Goal: Transaction & Acquisition: Purchase product/service

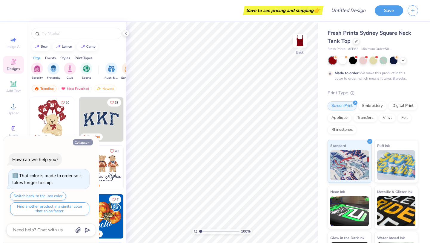
click at [91, 142] on icon "button" at bounding box center [90, 143] width 4 height 4
type textarea "x"
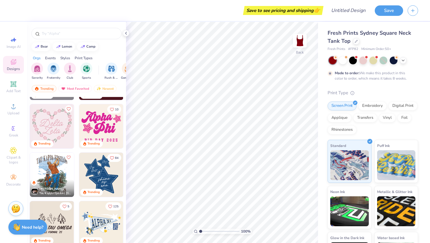
scroll to position [774, 0]
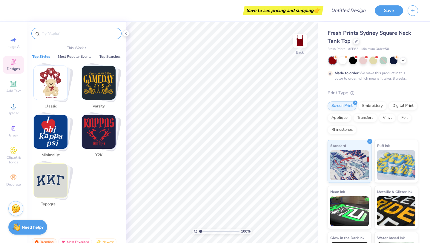
click at [73, 35] on input "text" at bounding box center [79, 33] width 76 height 6
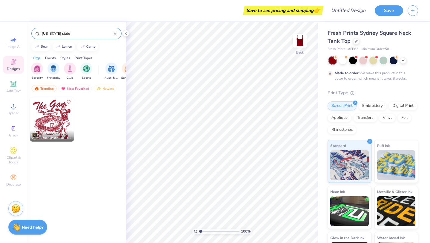
type input "ohio state"
click at [58, 119] on img at bounding box center [52, 119] width 44 height 44
click at [69, 72] on div "filter for Game Day" at bounding box center [70, 68] width 12 height 12
click at [107, 72] on div "PR & General" at bounding box center [103, 71] width 14 height 18
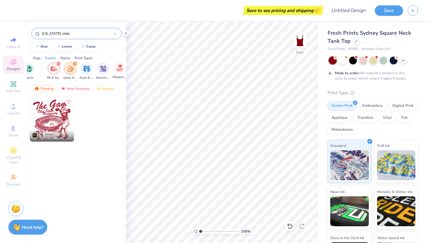
click at [115, 73] on div "Philanthropy" at bounding box center [120, 71] width 14 height 18
click at [115, 35] on div at bounding box center [115, 33] width 2 height 5
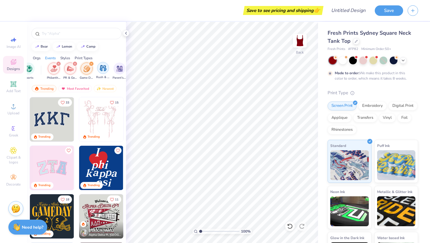
click at [86, 73] on div "filter for Game Day" at bounding box center [87, 68] width 12 height 12
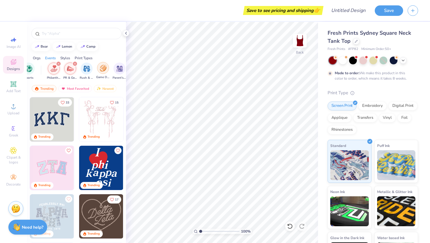
click at [100, 73] on div "filter for Game Day" at bounding box center [103, 68] width 12 height 12
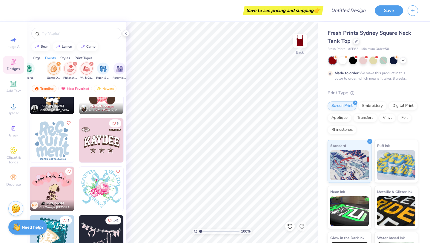
scroll to position [1586, 0]
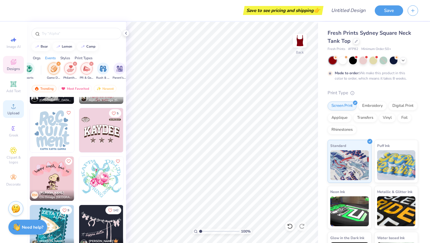
click at [15, 106] on icon at bounding box center [13, 105] width 7 height 7
click at [14, 174] on circle at bounding box center [13, 175] width 3 height 3
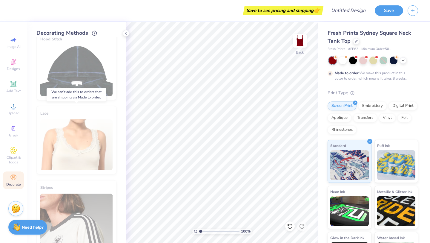
scroll to position [85, 0]
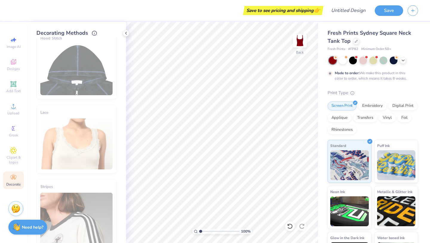
click at [85, 162] on div "Lace" at bounding box center [76, 139] width 80 height 68
click at [90, 139] on div "Lace" at bounding box center [76, 139] width 80 height 68
click at [90, 126] on div "Lace" at bounding box center [76, 139] width 80 height 68
click at [91, 137] on div "Lace" at bounding box center [76, 139] width 80 height 68
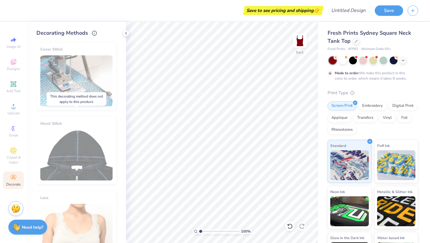
scroll to position [128, 0]
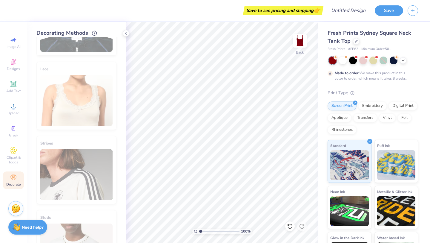
click at [119, 116] on div "Cover Stitch Pick a Color Pick a Placement Neckline & arms Neckline, arms & bot…" at bounding box center [81, 139] width 90 height 205
click at [110, 116] on div "Lace" at bounding box center [76, 96] width 80 height 68
click at [102, 110] on div "Lace" at bounding box center [76, 96] width 80 height 68
click at [368, 107] on div "Embroidery" at bounding box center [372, 104] width 28 height 9
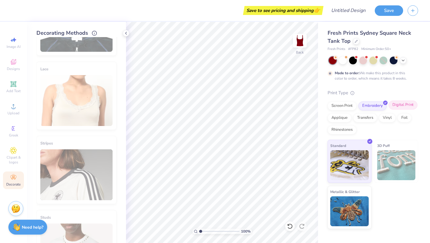
click at [407, 103] on div "Digital Print" at bounding box center [403, 104] width 29 height 9
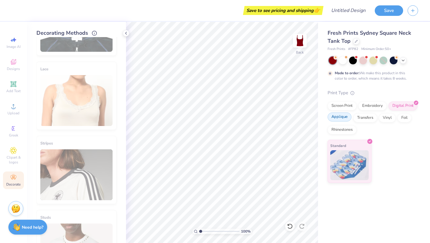
click at [340, 121] on div "Applique" at bounding box center [340, 116] width 24 height 9
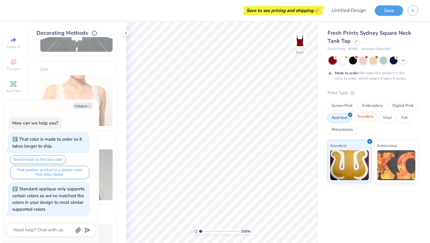
click at [368, 119] on div "Transfers" at bounding box center [365, 116] width 24 height 9
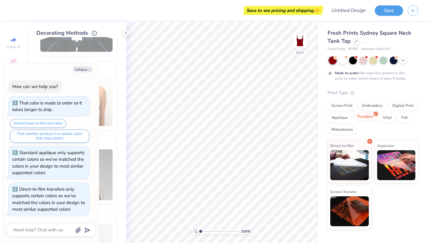
scroll to position [0, 0]
click at [393, 120] on div "Vinyl" at bounding box center [387, 116] width 17 height 9
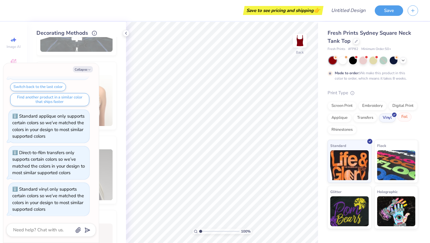
click at [405, 121] on div "Foil" at bounding box center [405, 116] width 14 height 9
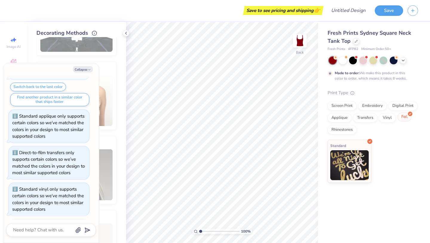
scroll to position [73, 0]
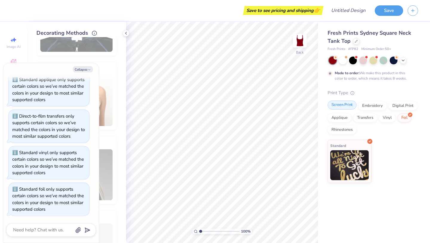
click at [344, 107] on div "Screen Print" at bounding box center [342, 104] width 29 height 9
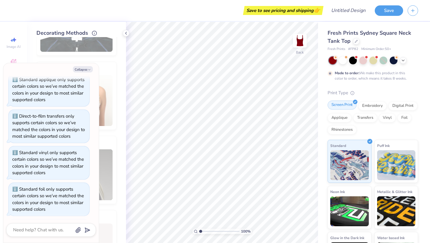
scroll to position [109, 0]
click at [115, 173] on div "Stripes" at bounding box center [76, 170] width 80 height 68
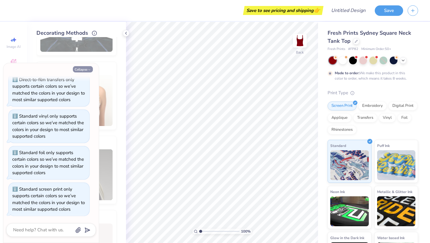
click at [87, 69] on button "Collapse" at bounding box center [83, 69] width 20 height 6
type textarea "x"
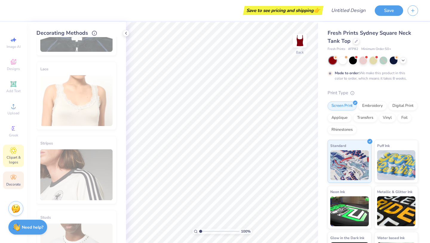
click at [19, 156] on span "Clipart & logos" at bounding box center [13, 160] width 21 height 10
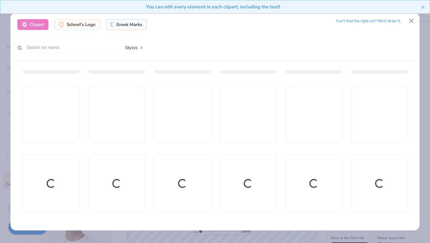
scroll to position [318, 0]
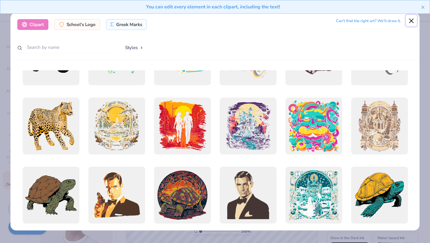
click at [411, 23] on button "Close" at bounding box center [411, 20] width 11 height 11
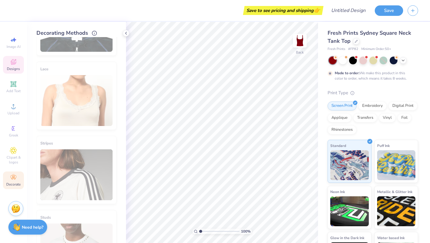
click at [14, 63] on icon at bounding box center [13, 61] width 7 height 7
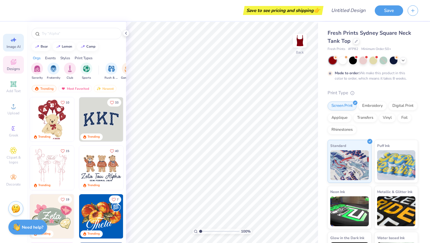
click at [14, 42] on icon at bounding box center [13, 39] width 7 height 7
select select "4"
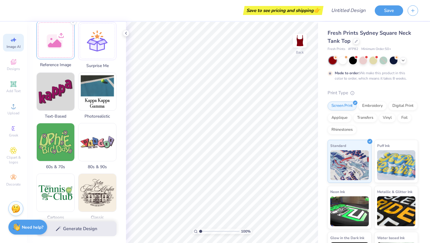
scroll to position [0, 0]
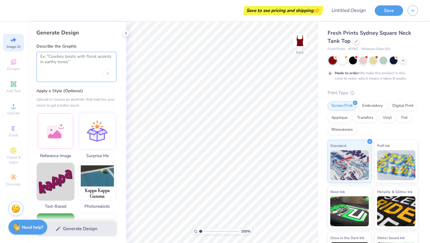
click at [74, 65] on textarea at bounding box center [76, 61] width 72 height 15
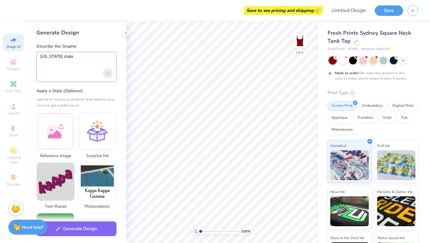
type textarea "ohio state"
click at [110, 74] on div "Upload image" at bounding box center [108, 73] width 10 height 10
click at [90, 62] on textarea "ohio state" at bounding box center [76, 61] width 72 height 15
click at [91, 89] on label "Apply a Style (Optional)" at bounding box center [76, 91] width 80 height 6
click at [91, 73] on div "ohio state" at bounding box center [76, 67] width 80 height 30
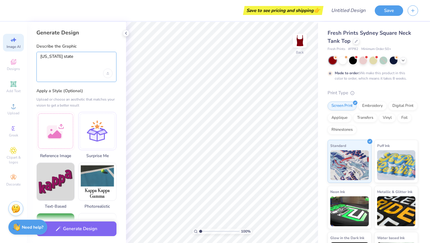
click at [94, 59] on textarea "ohio state" at bounding box center [76, 61] width 72 height 15
click at [94, 60] on textarea "ohio state" at bounding box center [76, 61] width 72 height 15
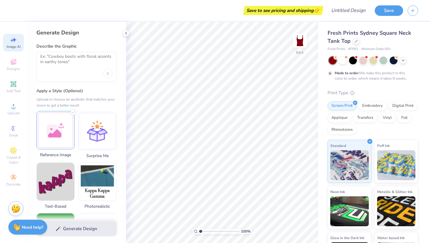
click at [63, 134] on div at bounding box center [55, 130] width 38 height 38
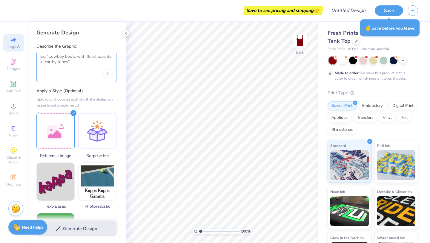
click at [59, 65] on textarea at bounding box center [76, 61] width 72 height 15
click at [68, 63] on textarea at bounding box center [76, 61] width 72 height 15
click at [76, 66] on textarea at bounding box center [76, 61] width 72 height 15
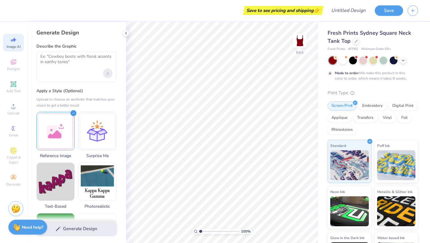
click at [110, 72] on div "Upload image" at bounding box center [108, 73] width 10 height 10
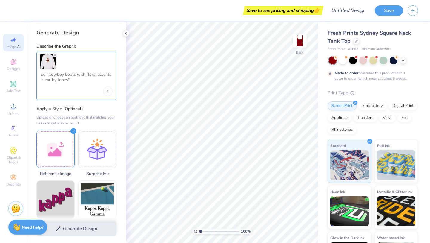
click at [83, 79] on textarea at bounding box center [76, 79] width 72 height 15
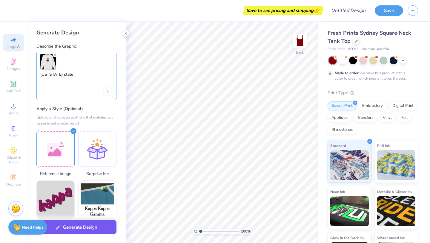
type textarea "ohio state"
click at [73, 230] on button "Generate Design" at bounding box center [76, 227] width 80 height 15
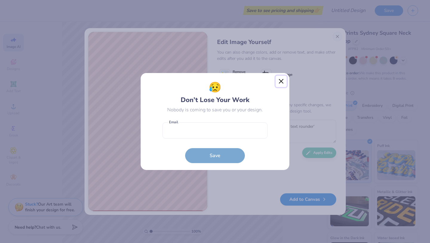
click at [278, 82] on button "Close" at bounding box center [281, 81] width 11 height 11
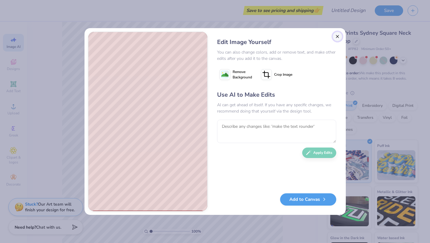
click at [338, 37] on button "Close" at bounding box center [338, 37] width 10 height 10
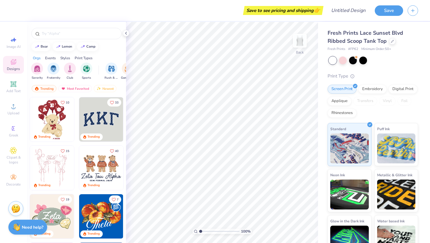
click at [58, 121] on img at bounding box center [52, 119] width 44 height 44
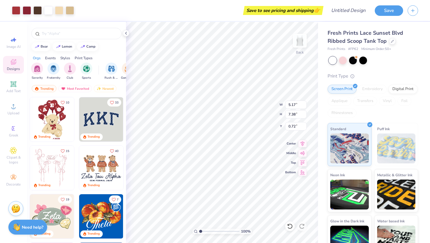
type input "5.17"
type input "7.38"
type input "1.72"
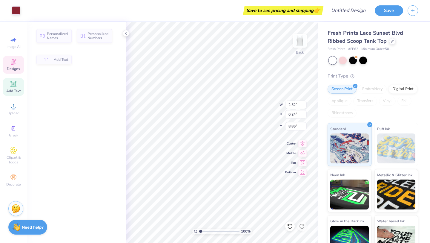
type input "2.52"
type input "0.24"
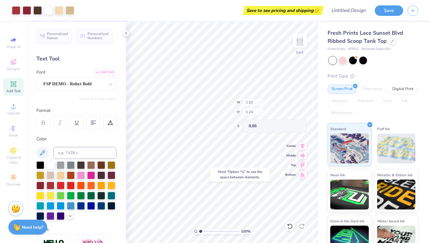
type input "8.74"
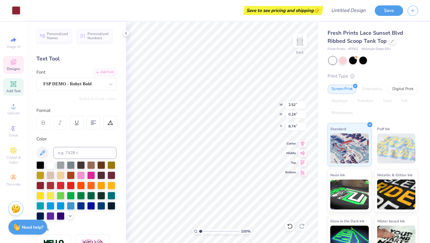
type input "2.52"
type input "0.24"
type input "8.74"
type textarea "B"
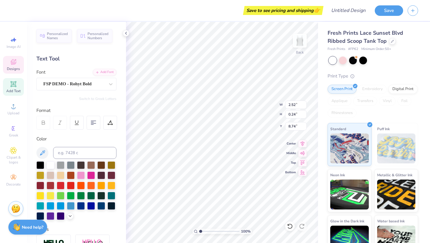
type textarea "OHIO STATE"
type input "2.05"
type input "2.46"
type input "2.51"
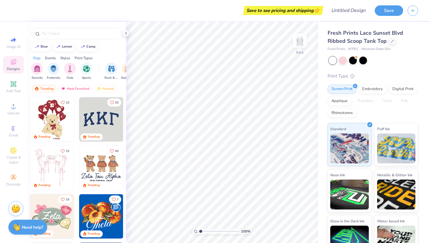
click at [41, 114] on img at bounding box center [52, 119] width 44 height 44
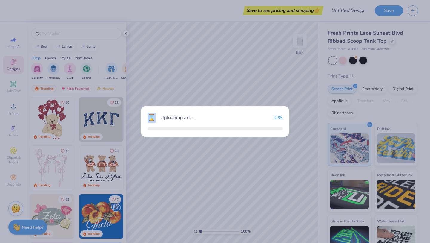
click at [41, 114] on div "⌛ Uploading art ... 0 %" at bounding box center [215, 121] width 430 height 243
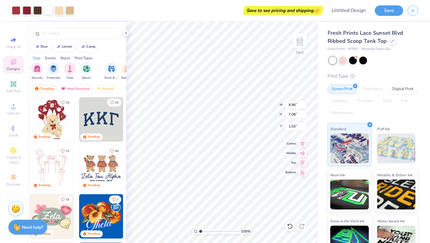
type input "4.96"
type input "7.08"
type input "1.53"
type input "4.03"
type input "5.75"
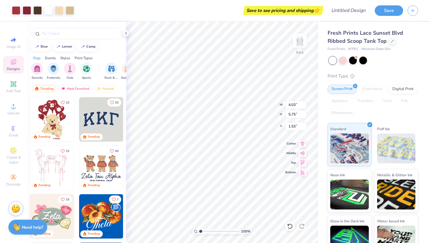
type input "1.89"
type input "4.43"
type input "6.33"
type input "1.90"
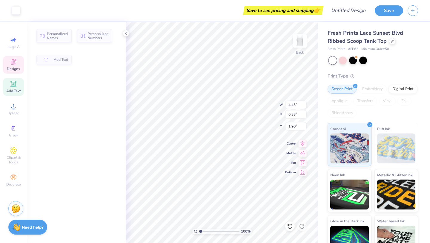
type input "0.68"
type input "0.67"
type input "3.17"
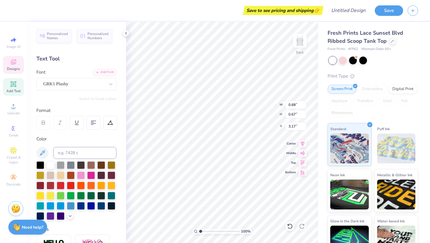
type textarea "O"
type input "1.76"
type input "2.11"
type input "2.58"
type input "0.60"
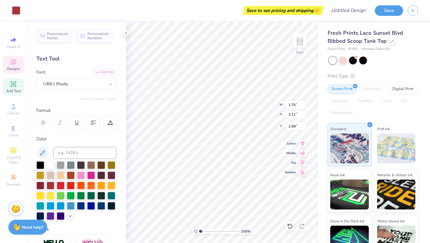
type input "0.63"
type input "3.17"
type input "2.02"
type input "0.61"
type input "0.60"
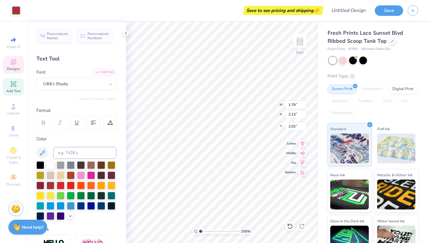
type input "2.53"
type input "1.79"
type input "2.13"
type input "2.02"
type input "0.61"
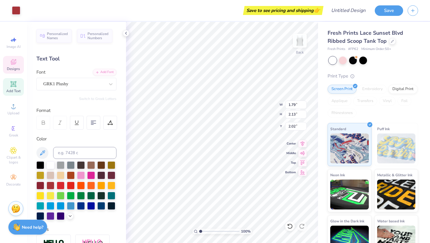
type input "0.60"
type input "2.53"
type textarea "S"
click at [73, 87] on div "GRK1 Plushy" at bounding box center [74, 83] width 63 height 9
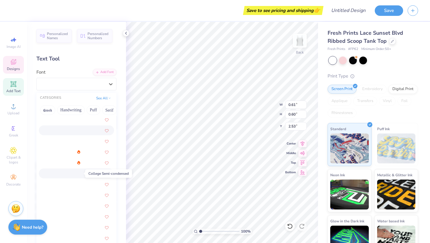
scroll to position [787, 0]
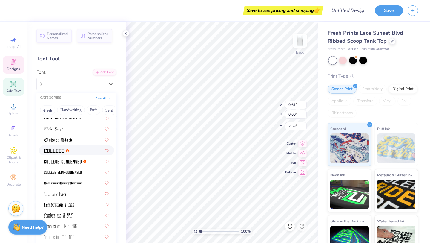
click at [67, 151] on icon at bounding box center [67, 150] width 1 height 1
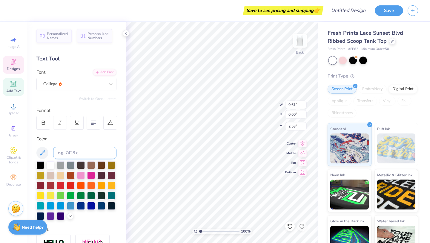
type textarea "S"
type input "1.79"
type input "2.13"
type input "2.02"
type input "1.80"
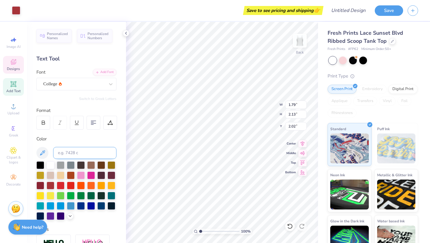
type input "4.44"
type input "2.00"
type input "0.32"
type input "0.56"
type input "2.56"
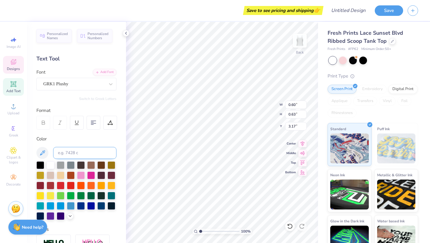
type input "1.79"
type input "2.13"
type input "2.02"
type input "0.32"
type input "0.56"
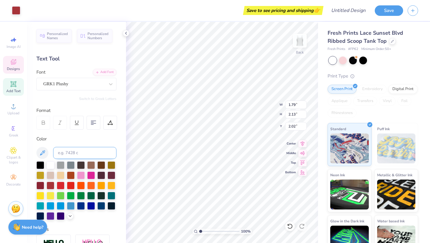
type input "2.56"
type input "1.76"
type input "2.11"
type input "2.58"
type input "1.60"
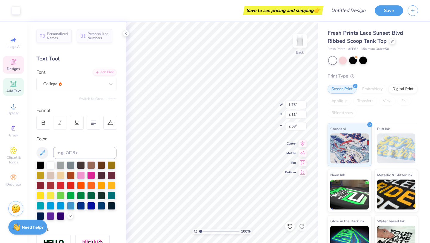
type input "1.10"
type input "2.57"
type input "1.76"
type input "2.11"
type input "2.43"
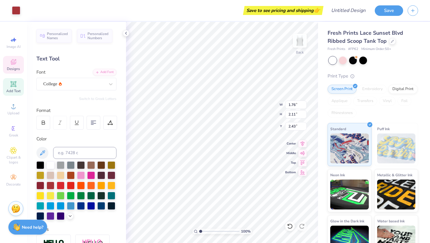
type input "2.20"
type input "4.35"
type input "2.56"
type input "1.76"
type input "2.11"
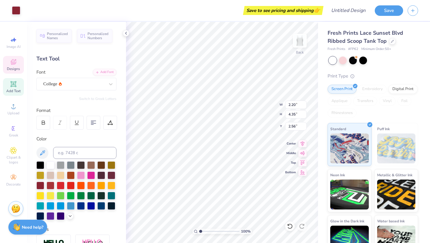
type input "2.43"
type input "2.20"
type input "4.35"
type input "2.56"
type input "1.76"
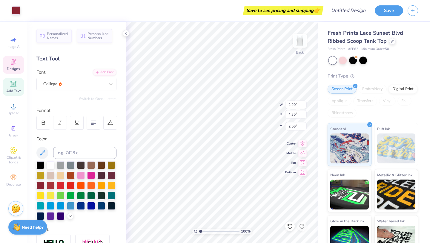
type input "2.11"
type input "2.43"
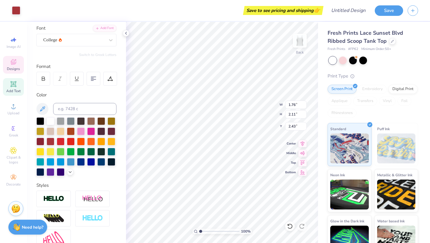
scroll to position [0, 0]
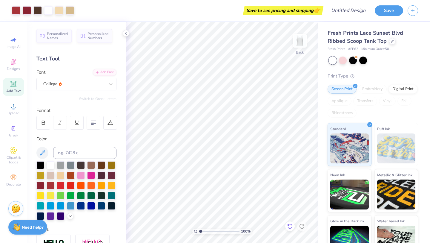
click at [287, 226] on icon at bounding box center [290, 226] width 6 height 6
click at [288, 226] on icon at bounding box center [290, 226] width 6 height 6
click at [289, 226] on icon at bounding box center [290, 226] width 6 height 6
click at [291, 226] on icon at bounding box center [290, 226] width 6 height 6
click at [292, 227] on icon at bounding box center [290, 226] width 6 height 6
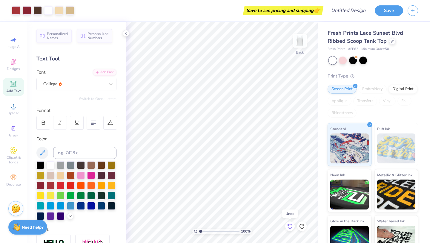
click at [292, 227] on icon at bounding box center [290, 226] width 6 height 6
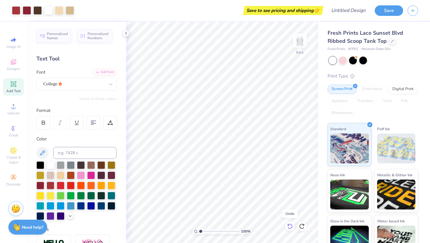
click at [292, 227] on icon at bounding box center [290, 226] width 6 height 6
click at [287, 226] on icon at bounding box center [290, 226] width 6 height 6
click at [81, 86] on div "GRK1 Plushy" at bounding box center [74, 83] width 63 height 9
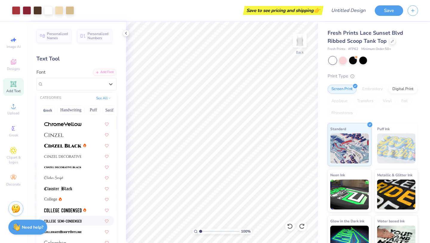
scroll to position [739, 0]
click at [67, 199] on div "College" at bounding box center [76, 198] width 65 height 6
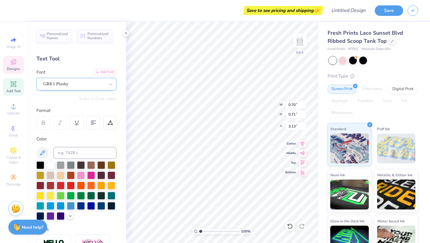
click at [97, 86] on div "GRK1 Plushy" at bounding box center [74, 83] width 63 height 9
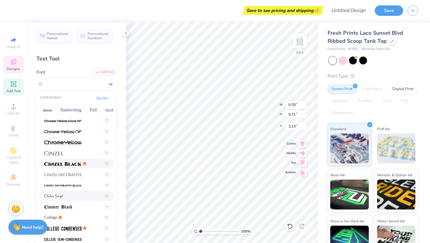
scroll to position [722, 0]
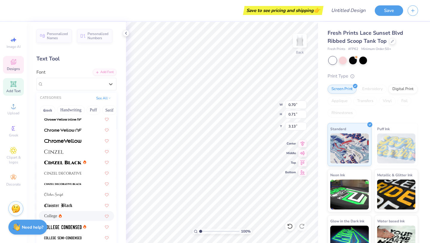
click at [66, 212] on div "College" at bounding box center [76, 216] width 75 height 10
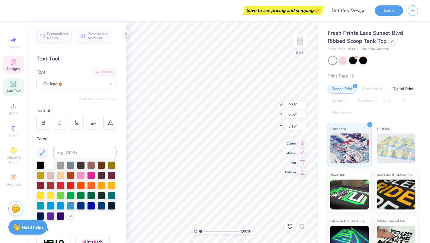
type input "0.55"
type input "0.58"
type input "3.16"
type textarea "U"
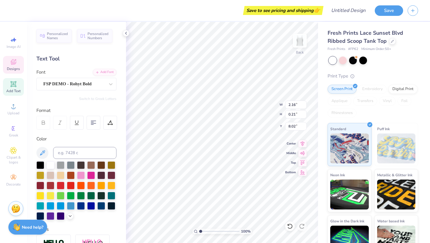
type textarea "5"
type textarea "BUCKEYES"
type input "8.13"
type input "4.31"
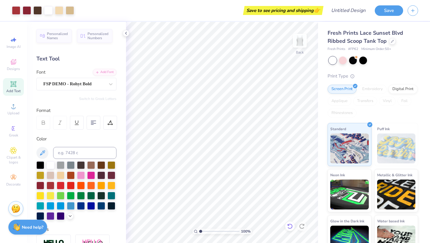
click at [288, 226] on icon at bounding box center [290, 226] width 6 height 6
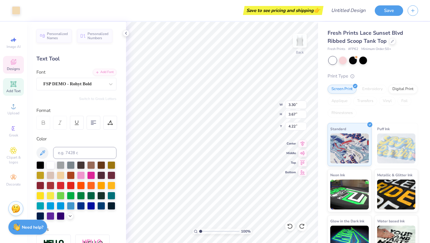
type input "4.26"
type input "1.19"
type input "0.15"
type input "2.31"
type input "0.29"
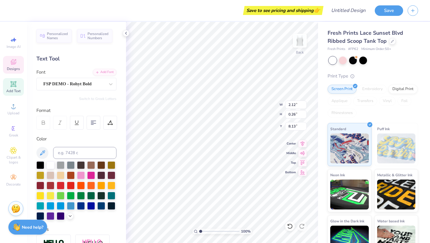
type input "2.12"
type input "0.26"
type input "8.23"
type input "4.19"
type input "5.65"
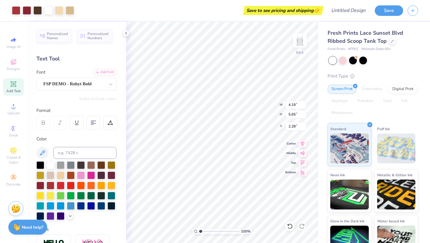
type input "2.17"
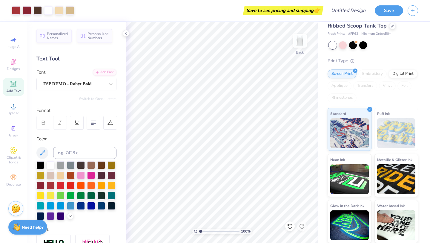
click at [402, 36] on div "Fresh Prints # FP62 Minimum Order: 50 +" at bounding box center [373, 33] width 91 height 5
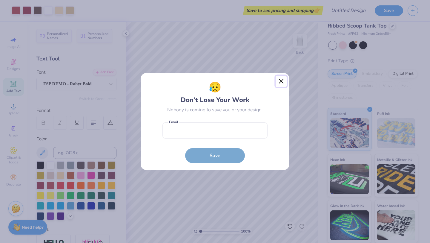
click at [279, 80] on button "Close" at bounding box center [281, 81] width 11 height 11
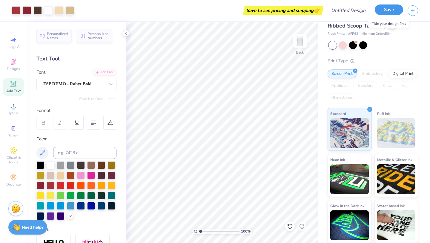
click at [386, 9] on button "Save" at bounding box center [389, 9] width 28 height 10
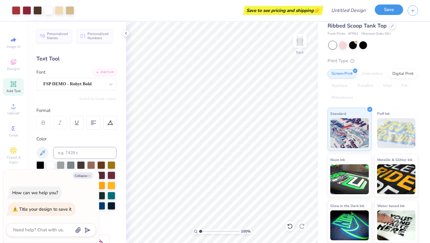
click at [386, 9] on button "Save" at bounding box center [389, 9] width 28 height 10
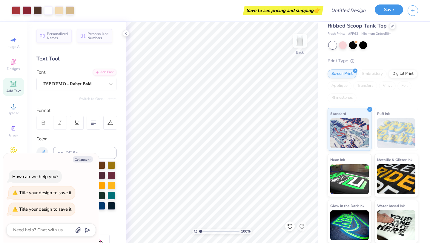
click at [386, 9] on button "Save" at bounding box center [389, 9] width 28 height 10
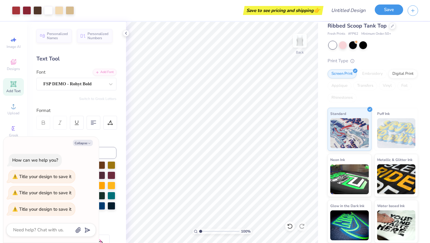
click at [386, 9] on button "Save" at bounding box center [389, 9] width 28 height 10
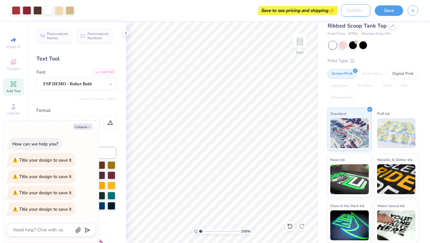
type textarea "x"
click at [350, 13] on input "Design Title" at bounding box center [355, 10] width 29 height 12
type input "F"
type textarea "x"
type input "Fi"
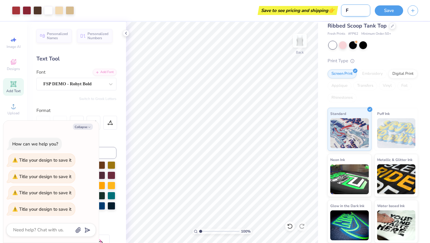
type textarea "x"
type input "Fir"
type textarea "x"
type input "Firs"
type textarea "x"
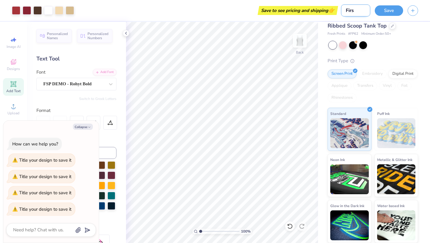
type input "First"
type textarea "x"
type input "First"
type textarea "x"
type input "First p"
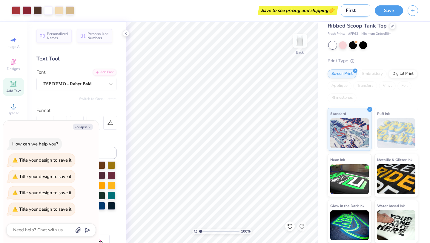
type textarea "x"
type input "First"
type textarea "x"
type input "First l"
type textarea "x"
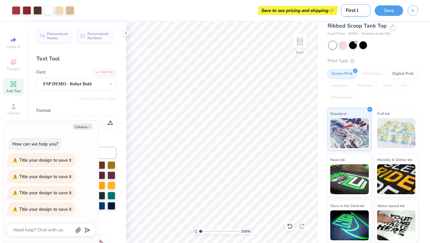
type input "First lo"
type textarea "x"
type input "First loo"
type textarea "x"
type input "First look"
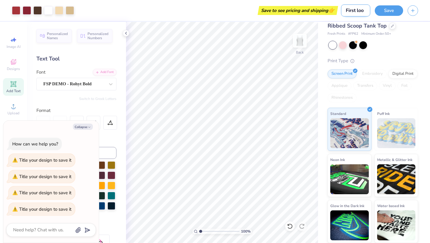
type textarea "x"
type input "First look"
click at [382, 11] on button "Save" at bounding box center [389, 9] width 28 height 10
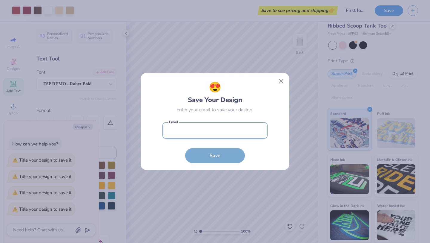
click at [231, 128] on input "email" at bounding box center [214, 130] width 105 height 16
type input "[PERSON_NAME][EMAIL_ADDRESS][DOMAIN_NAME]"
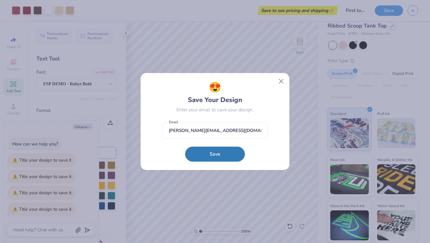
click at [220, 154] on button "Save" at bounding box center [215, 153] width 60 height 15
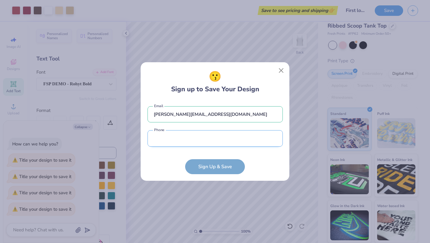
click at [214, 140] on input "tel" at bounding box center [215, 138] width 135 height 16
type input "[PHONE_NUMBER]"
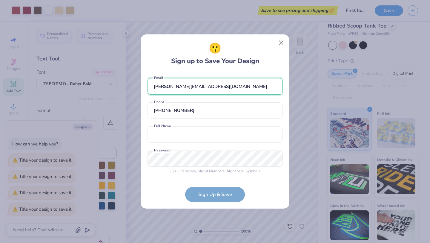
drag, startPoint x: 236, startPoint y: 86, endPoint x: 114, endPoint y: 76, distance: 122.3
click at [114, 76] on div "😗 Sign up to Save Your Design [PERSON_NAME][EMAIL_ADDRESS][DOMAIN_NAME] Email […" at bounding box center [215, 121] width 430 height 243
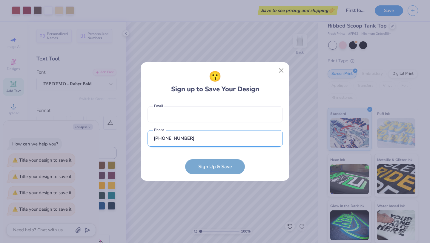
click at [195, 140] on input "[PHONE_NUMBER]" at bounding box center [215, 138] width 135 height 16
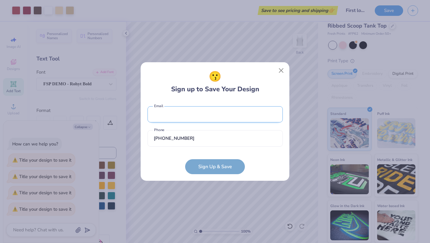
click at [191, 118] on input "email" at bounding box center [215, 114] width 135 height 16
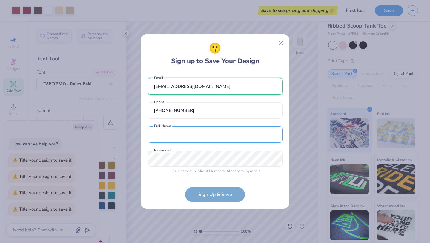
type input "[EMAIL_ADDRESS][DOMAIN_NAME]"
click at [190, 136] on input "text" at bounding box center [215, 134] width 135 height 16
type input "S"
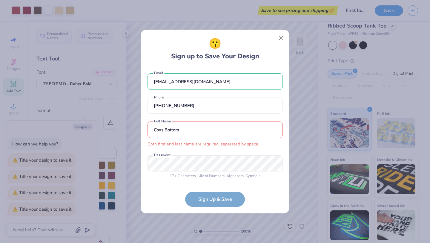
click at [228, 131] on input "Coxs Bottom" at bounding box center [215, 129] width 135 height 16
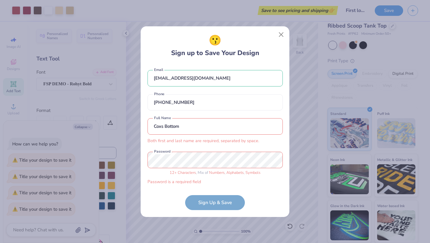
click at [163, 125] on input "Coxs Bottom" at bounding box center [215, 126] width 135 height 16
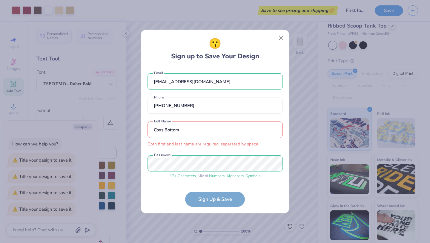
click at [230, 196] on form "[EMAIL_ADDRESS][DOMAIN_NAME] Email [PHONE_NUMBER] Phone Coxs Bottom Both first …" at bounding box center [215, 136] width 135 height 139
click at [203, 125] on input "Coxs Bottom" at bounding box center [215, 129] width 135 height 16
click at [183, 129] on input "Coxs Bottom" at bounding box center [215, 129] width 135 height 16
click at [164, 129] on input "Coxs Bottom" at bounding box center [215, 129] width 135 height 16
type input "C"
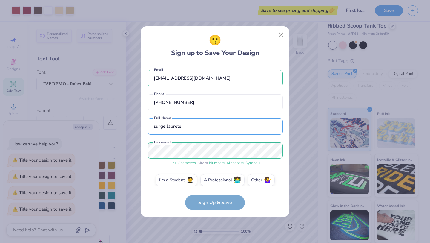
type input "surge laprete"
click at [220, 203] on form "[EMAIL_ADDRESS][DOMAIN_NAME] Email [PHONE_NUMBER] Phone surge laprete Full Name…" at bounding box center [215, 137] width 135 height 146
click at [229, 104] on input "[PHONE_NUMBER]" at bounding box center [215, 102] width 135 height 16
click at [266, 129] on input "surge laprete" at bounding box center [215, 126] width 135 height 16
click at [225, 203] on form "[EMAIL_ADDRESS][DOMAIN_NAME] Email [PHONE_NUMBER] Phone surge laprete Full Name…" at bounding box center [215, 137] width 135 height 146
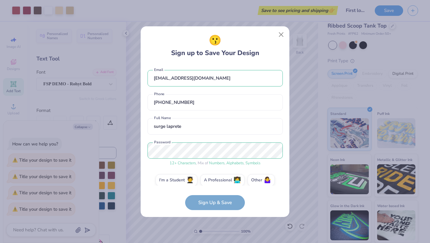
click at [225, 203] on form "[EMAIL_ADDRESS][DOMAIN_NAME] Email [PHONE_NUMBER] Phone surge laprete Full Name…" at bounding box center [215, 137] width 135 height 146
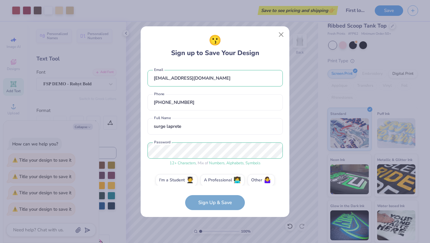
click at [225, 203] on form "[EMAIL_ADDRESS][DOMAIN_NAME] Email [PHONE_NUMBER] Phone surge laprete Full Name…" at bounding box center [215, 137] width 135 height 146
click at [169, 183] on label "I'm a Student 🧑‍🎓" at bounding box center [177, 179] width 42 height 12
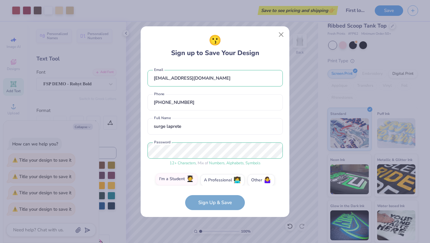
click at [213, 183] on input "I'm a Student 🧑‍🎓" at bounding box center [215, 181] width 4 height 4
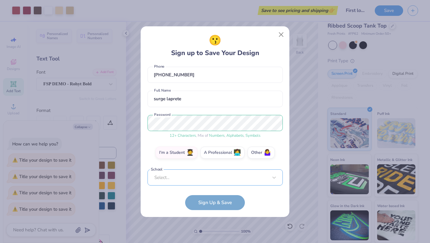
scroll to position [120, 0]
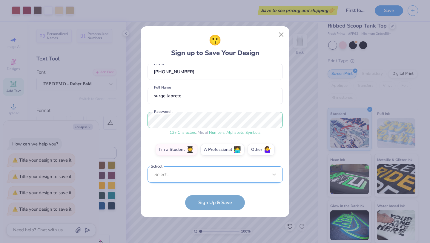
click at [203, 179] on div "Select..." at bounding box center [215, 174] width 135 height 16
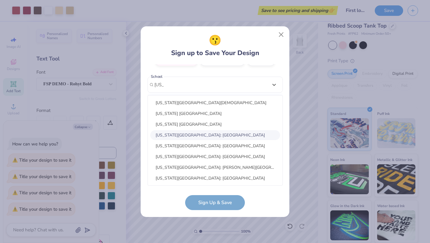
click at [219, 134] on div "[US_STATE][GEOGRAPHIC_DATA]: [GEOGRAPHIC_DATA]" at bounding box center [215, 135] width 130 height 10
type input "[US_STATE]"
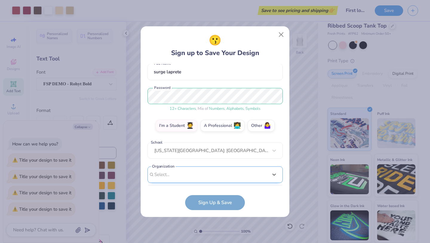
scroll to position [144, 0]
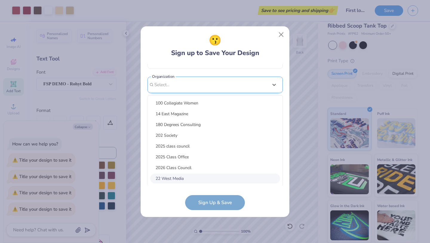
click at [224, 168] on div "option focused, 8 of 15. 15 results available. Use Up and Down to choose option…" at bounding box center [215, 130] width 135 height 109
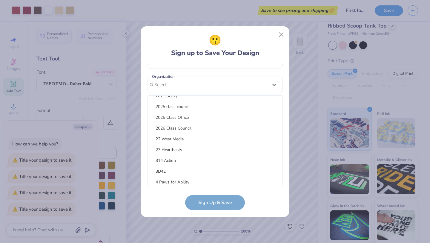
scroll to position [45, 0]
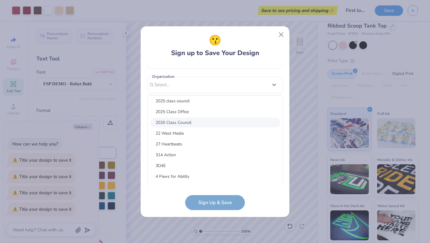
click at [228, 121] on div "2026 Class Council" at bounding box center [215, 122] width 130 height 10
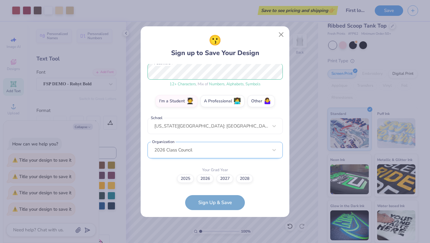
click at [243, 149] on div "2026 Class Council" at bounding box center [215, 150] width 135 height 16
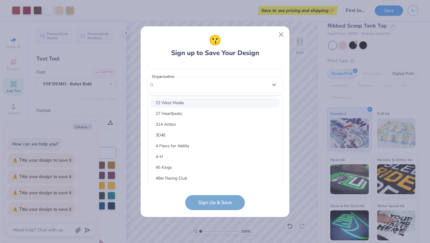
scroll to position [0, 0]
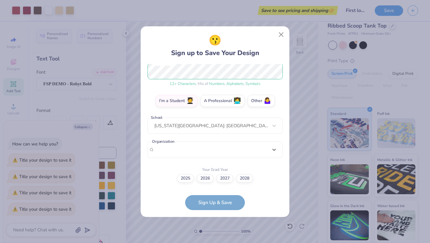
click at [275, 83] on div "[EMAIL_ADDRESS][DOMAIN_NAME] Email [PHONE_NUMBER] Phone surge laprete Full Name…" at bounding box center [215, 124] width 135 height 121
click at [263, 105] on label "Other 🤷‍♀️" at bounding box center [261, 100] width 27 height 12
click at [217, 179] on input "Other 🤷‍♀️" at bounding box center [215, 181] width 4 height 4
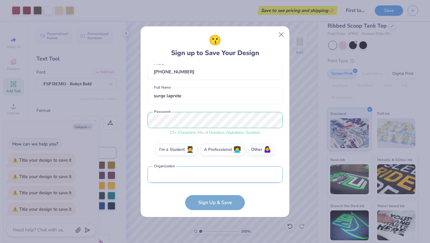
click at [231, 176] on input "text" at bounding box center [215, 174] width 135 height 16
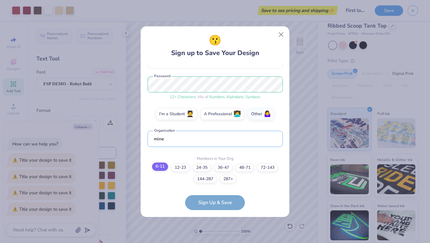
type input "mine"
click at [161, 164] on label "6-11" at bounding box center [160, 166] width 16 height 8
click at [213, 237] on input "6-11" at bounding box center [215, 239] width 4 height 4
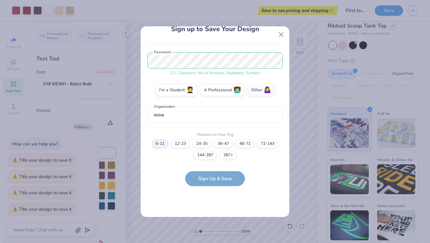
scroll to position [0, 0]
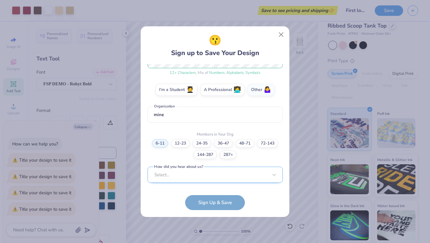
click at [200, 173] on div "Select..." at bounding box center [215, 174] width 135 height 16
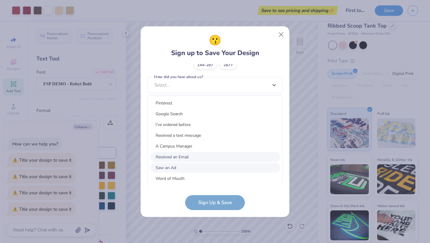
click at [196, 157] on div "Received an Email" at bounding box center [215, 157] width 130 height 10
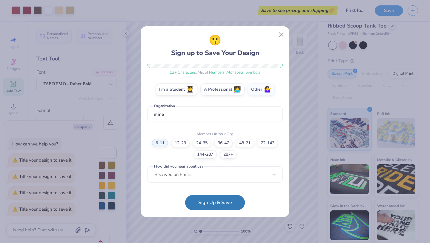
scroll to position [90, 0]
click at [211, 200] on button "Sign Up & Save" at bounding box center [215, 200] width 60 height 15
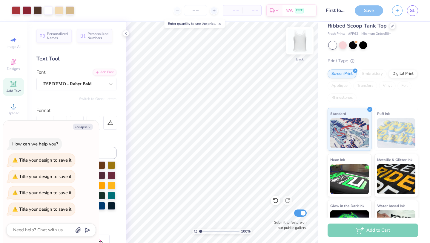
scroll to position [25, 0]
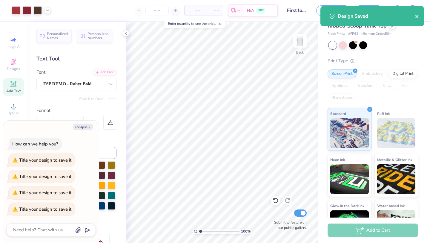
click at [415, 16] on icon "close" at bounding box center [417, 16] width 4 height 5
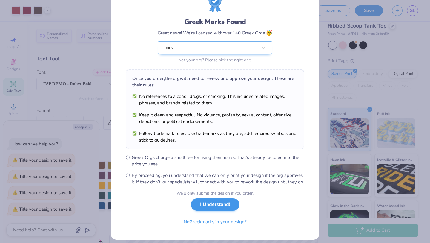
scroll to position [37, 0]
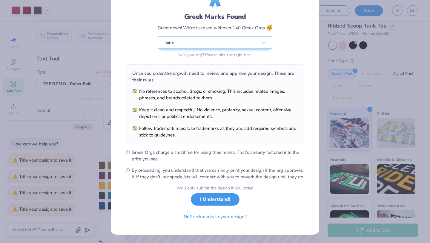
click at [224, 201] on button "I Understand!" at bounding box center [215, 199] width 49 height 12
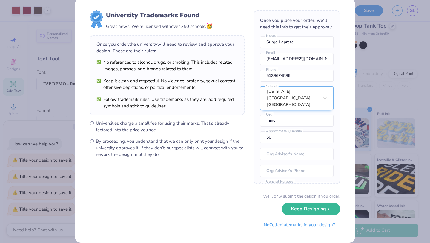
scroll to position [17, 0]
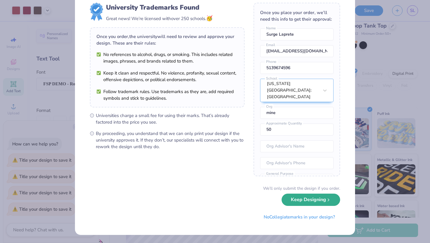
click at [321, 202] on button "Keep Designing" at bounding box center [311, 199] width 59 height 12
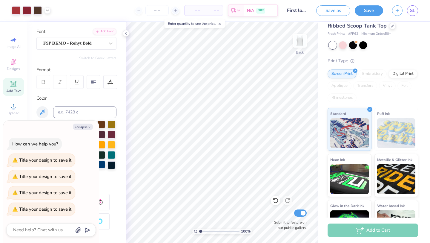
scroll to position [0, 0]
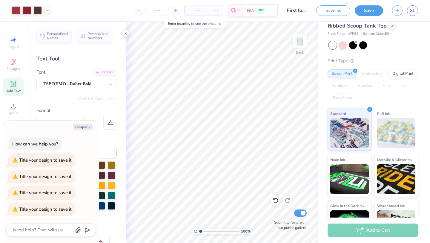
click at [59, 127] on div "Collapse" at bounding box center [51, 126] width 90 height 6
click at [371, 9] on button "Save" at bounding box center [369, 10] width 28 height 10
click at [90, 127] on icon "button" at bounding box center [90, 127] width 4 height 4
type textarea "x"
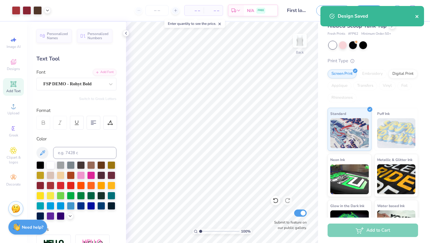
click at [416, 17] on icon "close" at bounding box center [416, 16] width 3 height 3
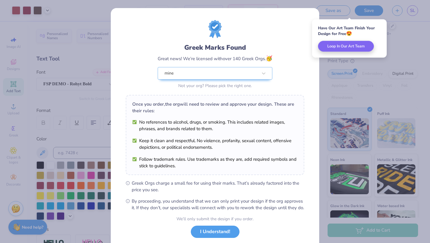
click at [357, 228] on div "Greek Marks Found Great news! We’re licensed with over 140 Greek Orgs. 🥳 mine N…" at bounding box center [215, 121] width 430 height 243
click at [216, 235] on button "I Understand!" at bounding box center [215, 230] width 49 height 12
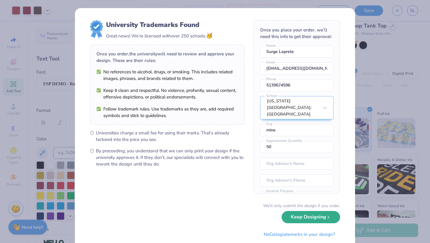
click at [315, 217] on button "Keep Designing" at bounding box center [311, 217] width 59 height 12
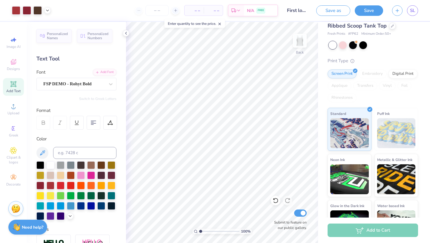
click at [364, 232] on div "Add to Cart" at bounding box center [373, 229] width 91 height 13
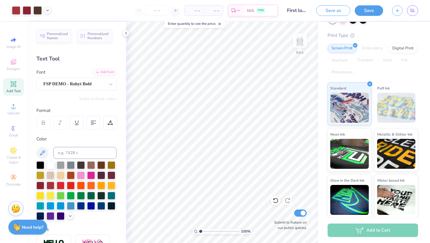
click at [413, 32] on div "Print Type" at bounding box center [373, 35] width 91 height 7
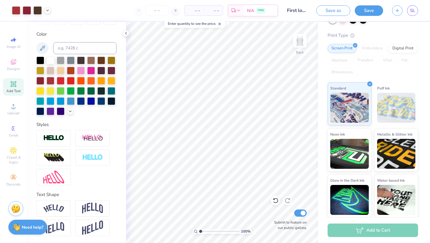
click at [372, 224] on div "Add to Cart" at bounding box center [373, 229] width 91 height 13
click at [372, 7] on button "Save" at bounding box center [369, 9] width 28 height 10
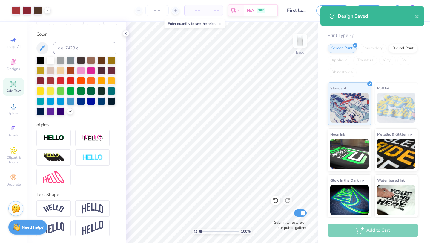
click at [335, 17] on div "Design Saved" at bounding box center [372, 16] width 86 height 7
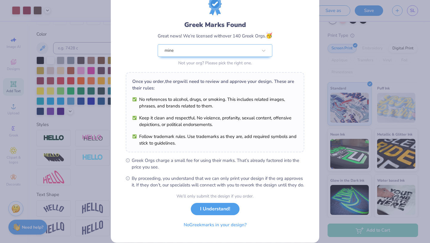
scroll to position [37, 0]
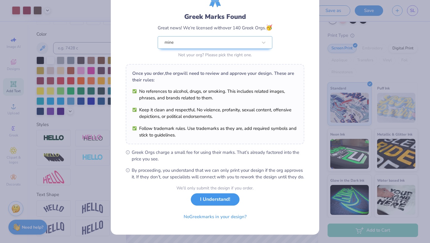
click at [204, 202] on button "I Understand!" at bounding box center [215, 199] width 49 height 12
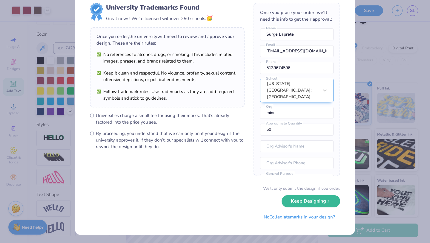
scroll to position [16, 0]
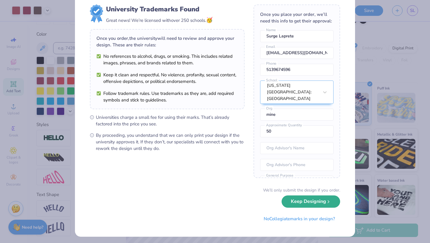
click at [304, 200] on button "Keep Designing" at bounding box center [311, 201] width 59 height 12
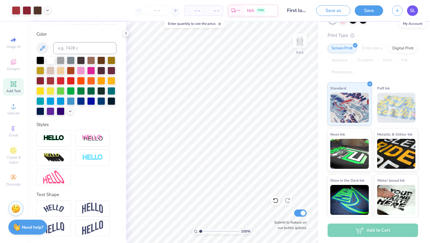
click at [412, 7] on link "SL" at bounding box center [412, 10] width 11 height 10
